Goal: Information Seeking & Learning: Learn about a topic

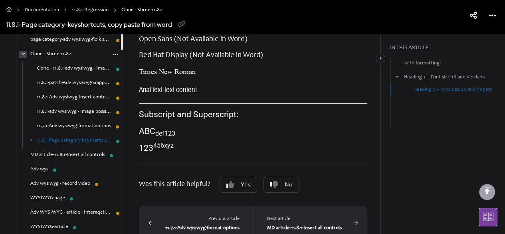
click at [22, 55] on icon "arrow" at bounding box center [23, 54] width 4 height 5
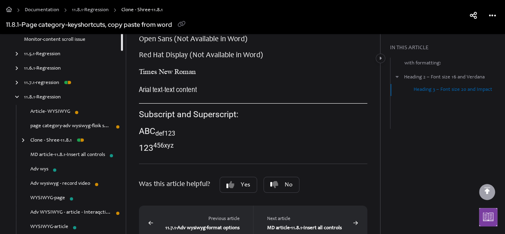
click at [80, 154] on link "MD article-11.8.1-Insert all controls" at bounding box center [67, 155] width 75 height 8
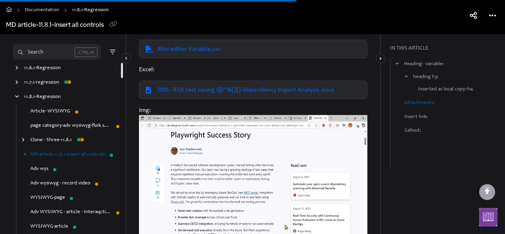
scroll to position [2143, 0]
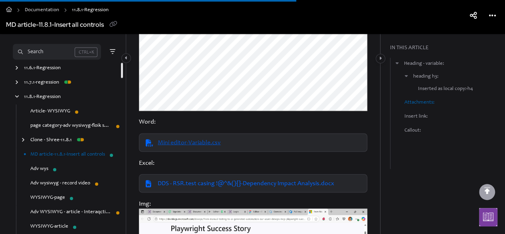
click at [206, 147] on link "Mini editor-Variable.csv" at bounding box center [189, 142] width 63 height 10
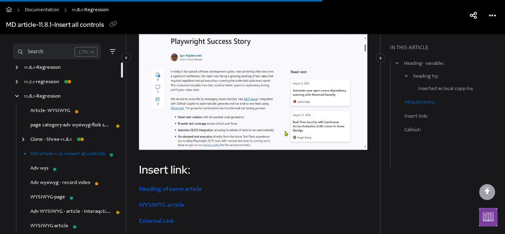
scroll to position [2423, 0]
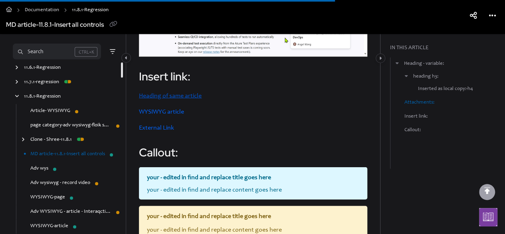
click at [158, 99] on link "Heading of same article" at bounding box center [170, 96] width 63 height 6
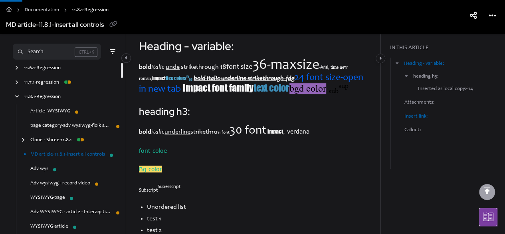
click at [415, 116] on link "Insert link:" at bounding box center [416, 116] width 23 height 8
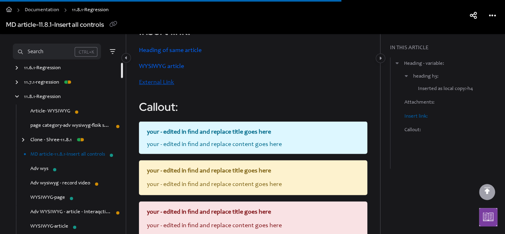
click at [165, 85] on link "External Link" at bounding box center [156, 82] width 35 height 6
drag, startPoint x: 173, startPoint y: 79, endPoint x: 185, endPoint y: 81, distance: 12.2
click at [173, 69] on link "WYSIWYG article" at bounding box center [161, 66] width 45 height 6
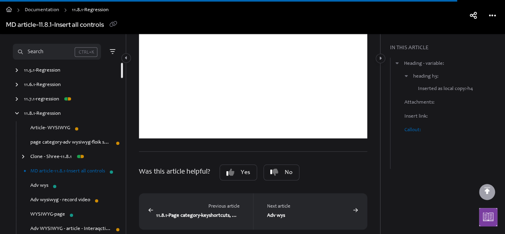
scroll to position [3493, 0]
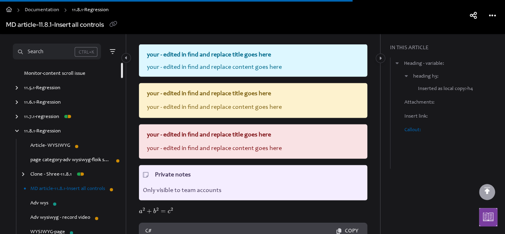
scroll to position [2468, 0]
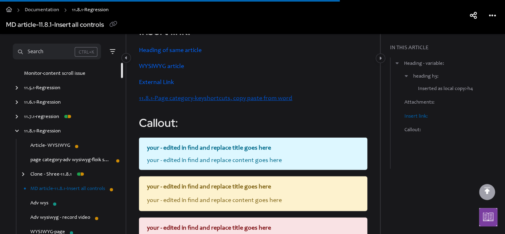
click at [197, 101] on link "11.8.1-Page category-keyshortcuts, copy paste from word" at bounding box center [215, 98] width 153 height 6
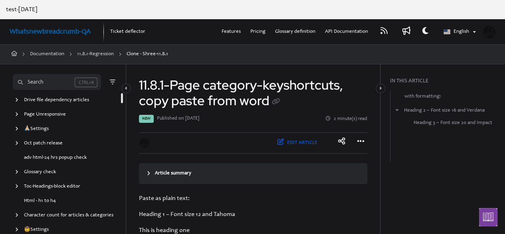
scroll to position [1826, 0]
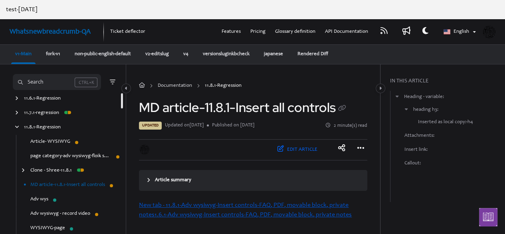
click at [207, 206] on link "New tab - 11.8.1-Adv wysiwyg-Insert controls-FAQ, PDF, movable block, private n…" at bounding box center [245, 210] width 213 height 16
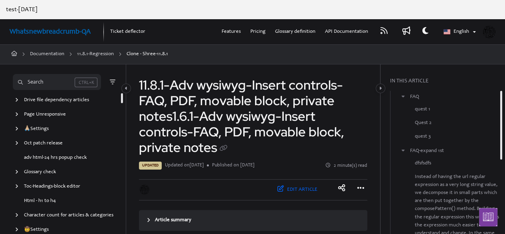
scroll to position [1783, 0]
